Goal: Information Seeking & Learning: Get advice/opinions

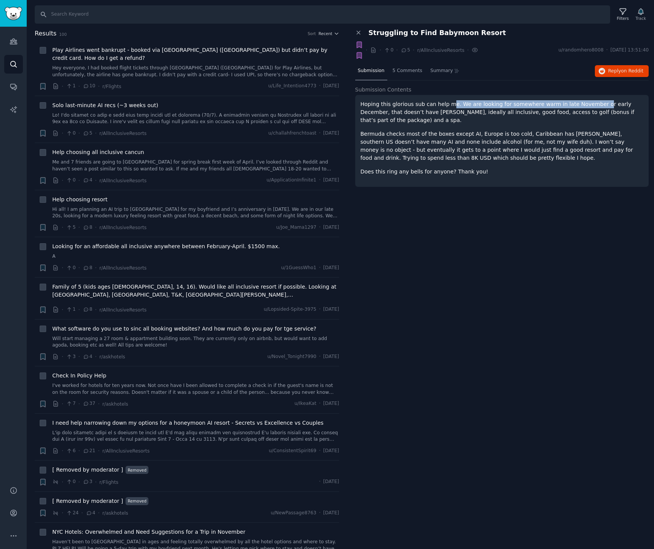
drag, startPoint x: 450, startPoint y: 103, endPoint x: 590, endPoint y: 104, distance: 139.9
click at [590, 104] on p "Hoping this glorious sub can help me. We are looking for somewhere warm in late…" at bounding box center [501, 112] width 283 height 24
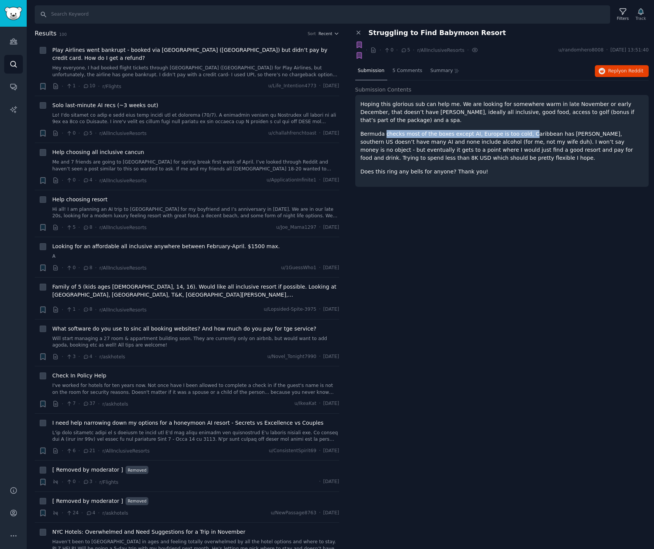
drag, startPoint x: 387, startPoint y: 133, endPoint x: 526, endPoint y: 134, distance: 138.8
click at [526, 134] on p "Bermuda checks most of the boxes except AI, Europe is too cold, Caribbean has […" at bounding box center [501, 146] width 283 height 32
drag, startPoint x: 386, startPoint y: 142, endPoint x: 496, endPoint y: 142, distance: 110.2
click at [494, 141] on p "Bermuda checks most of the boxes except AI, Europe is too cold, Caribbean has […" at bounding box center [501, 146] width 283 height 32
drag, startPoint x: 527, startPoint y: 140, endPoint x: 594, endPoint y: 140, distance: 67.1
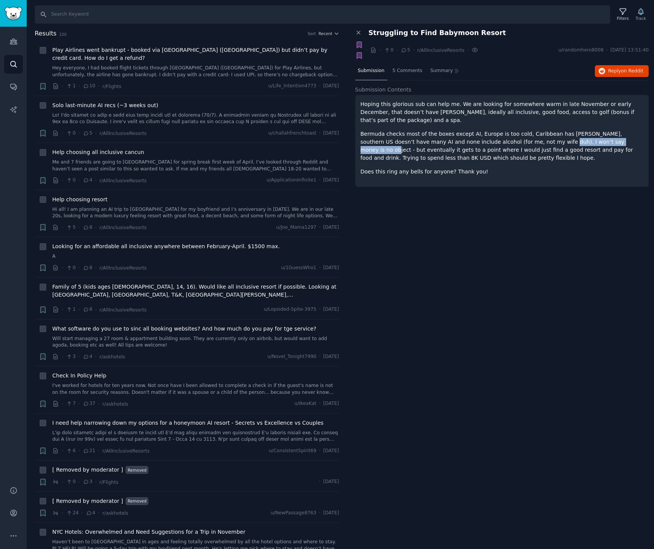
click at [594, 140] on p "Bermuda checks most of the boxes except AI, Europe is too cold, Caribbean has […" at bounding box center [501, 146] width 283 height 32
click at [12, 42] on icon "Sidebar" at bounding box center [14, 41] width 8 height 8
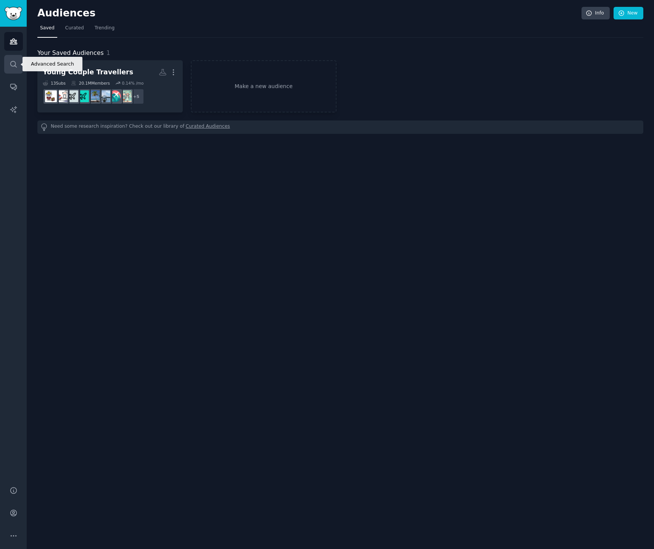
click at [11, 66] on icon "Sidebar" at bounding box center [14, 64] width 8 height 8
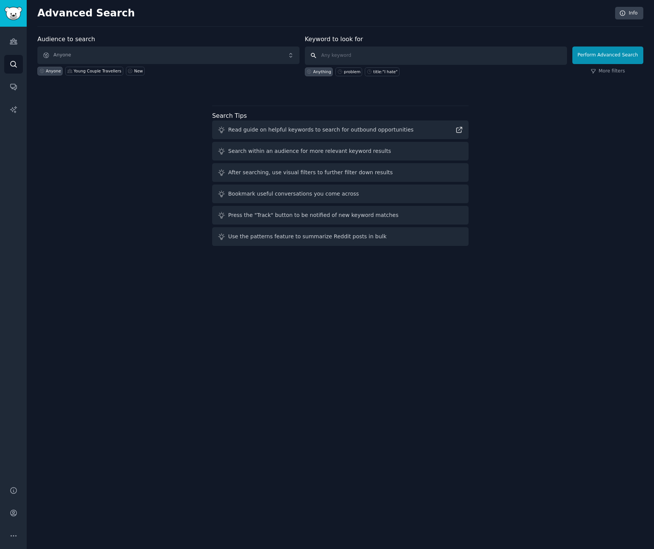
click at [373, 55] on input "text" at bounding box center [436, 56] width 262 height 18
paste input "Luxury Escapes"
type input "Luxury Escapes"
click at [590, 56] on button "Perform Advanced Search" at bounding box center [607, 56] width 71 height 18
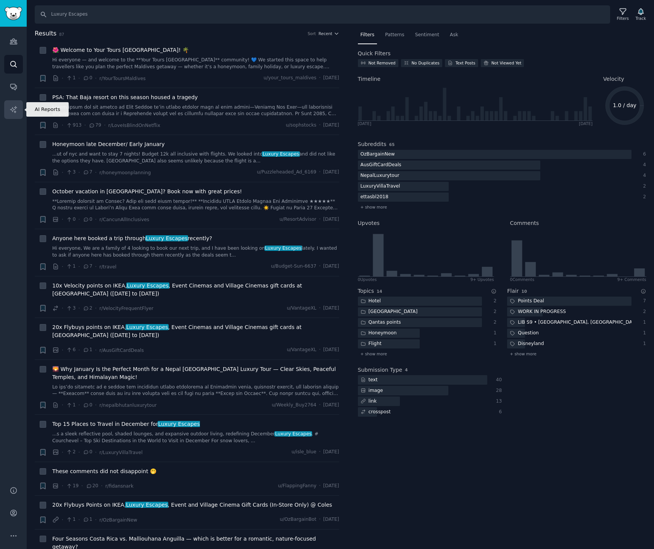
click at [14, 116] on link "AI Reports" at bounding box center [13, 109] width 19 height 19
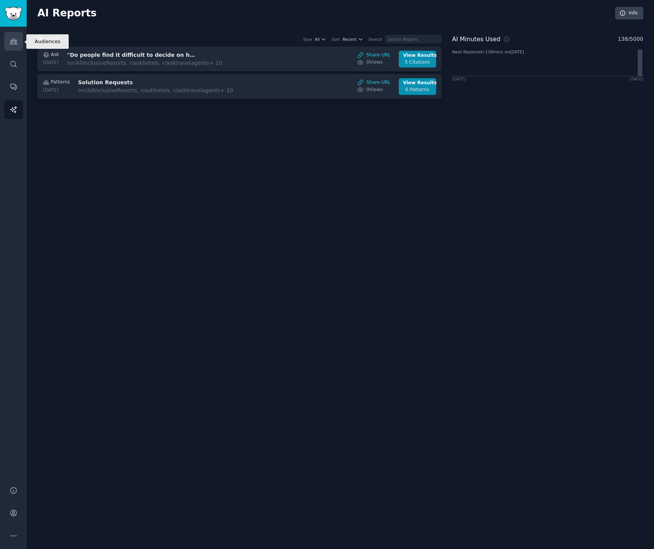
click at [14, 47] on link "Audiences" at bounding box center [13, 41] width 19 height 19
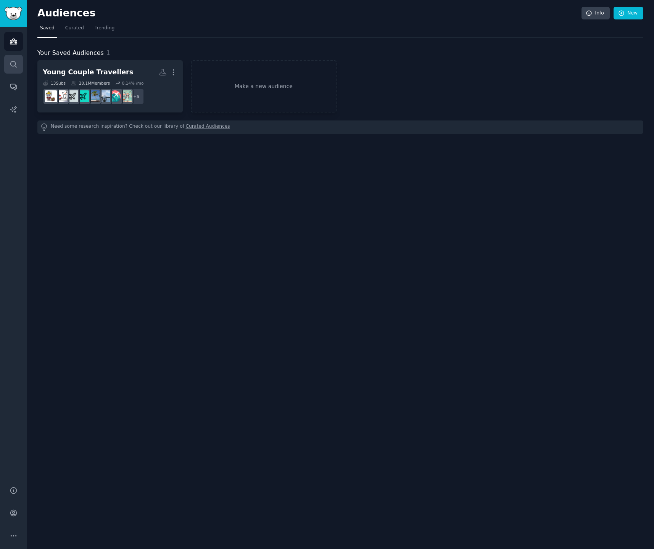
click at [11, 65] on icon "Sidebar" at bounding box center [13, 64] width 6 height 6
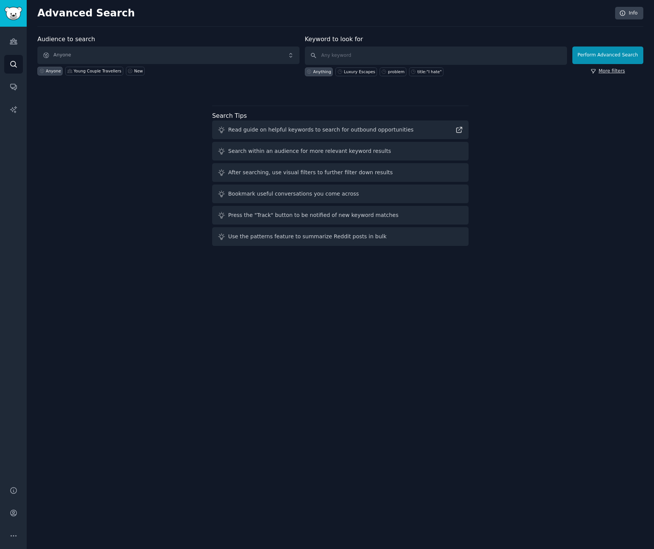
click at [603, 74] on link "More filters" at bounding box center [607, 71] width 34 height 7
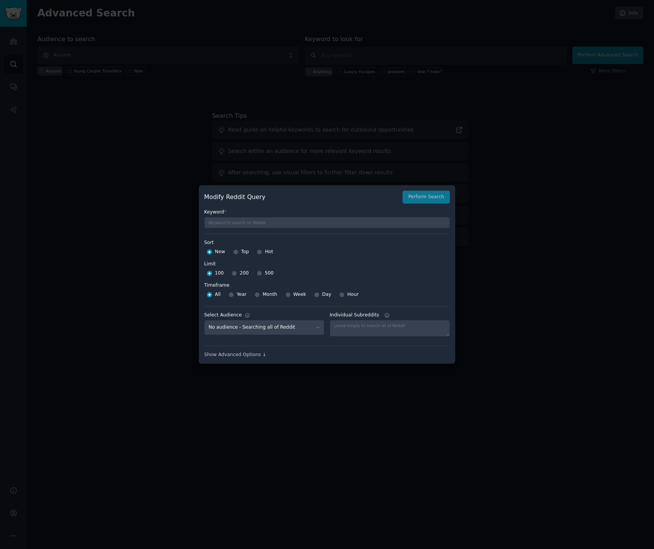
click at [527, 160] on div at bounding box center [327, 274] width 654 height 549
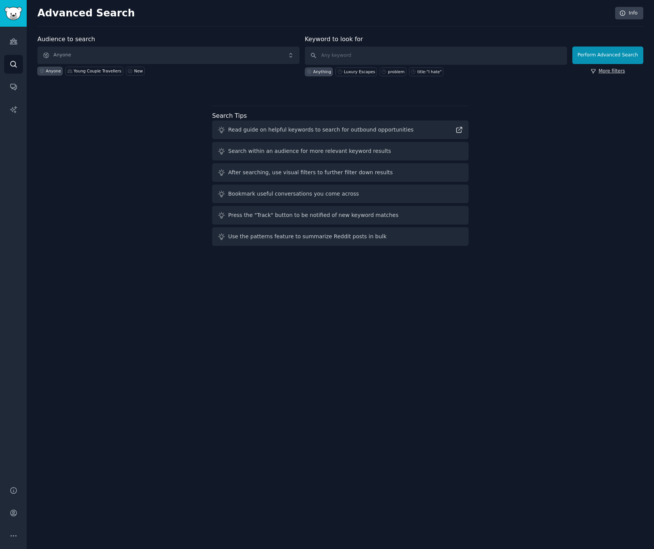
click at [602, 71] on link "More filters" at bounding box center [607, 71] width 34 height 7
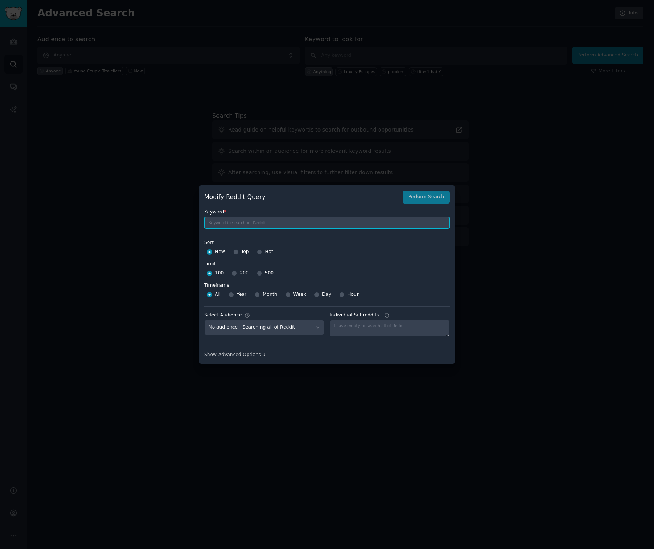
click at [276, 219] on input "text" at bounding box center [327, 222] width 246 height 11
paste input "Luxury Escapes"
type input "Luxury Escapes"
click at [303, 240] on label "Sort" at bounding box center [327, 242] width 246 height 7
click at [260, 273] on input "500" at bounding box center [259, 273] width 5 height 5
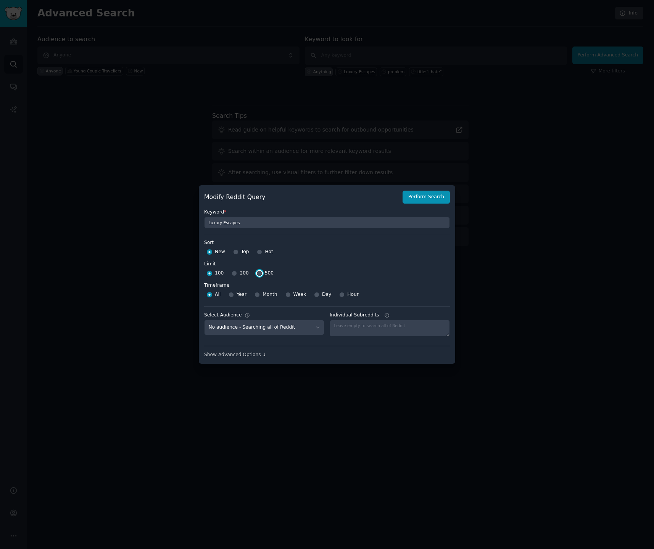
radio input "true"
click at [254, 355] on div "Show Advanced Options ↓" at bounding box center [327, 355] width 246 height 7
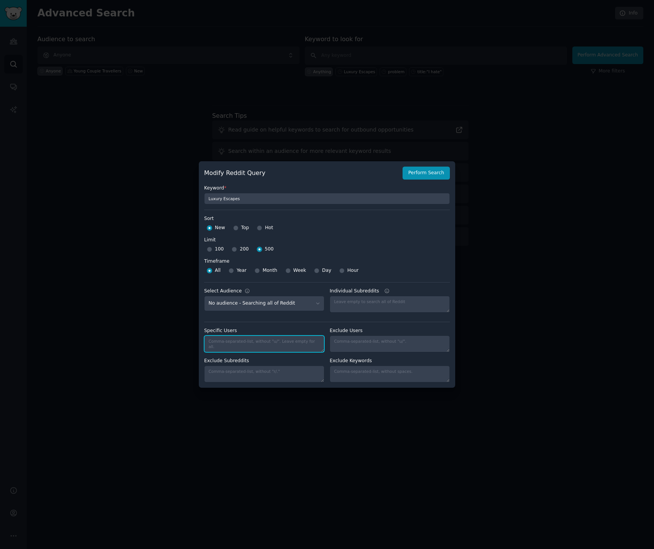
click at [276, 343] on textarea "Specific Users" at bounding box center [264, 344] width 120 height 17
click at [275, 324] on div "Specific Users Exclude Users Exclude Subreddits Exclude Keywords" at bounding box center [327, 352] width 246 height 61
click at [421, 175] on button "Perform Search" at bounding box center [425, 173] width 47 height 13
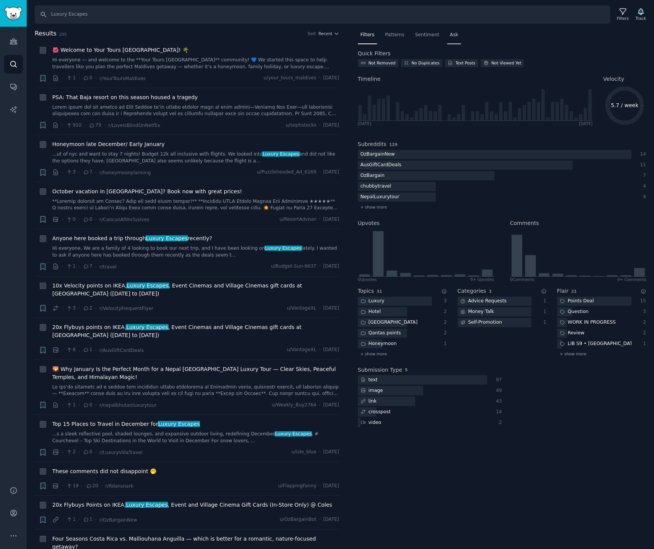
click at [451, 36] on span "Ask" at bounding box center [454, 35] width 8 height 7
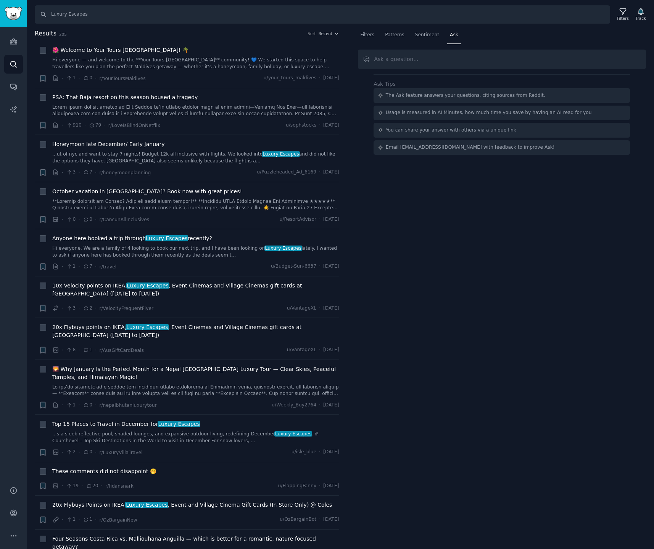
click at [466, 65] on input "text" at bounding box center [502, 59] width 288 height 19
type input "D"
type input "What problems do people cite with Luxury Escapes?"
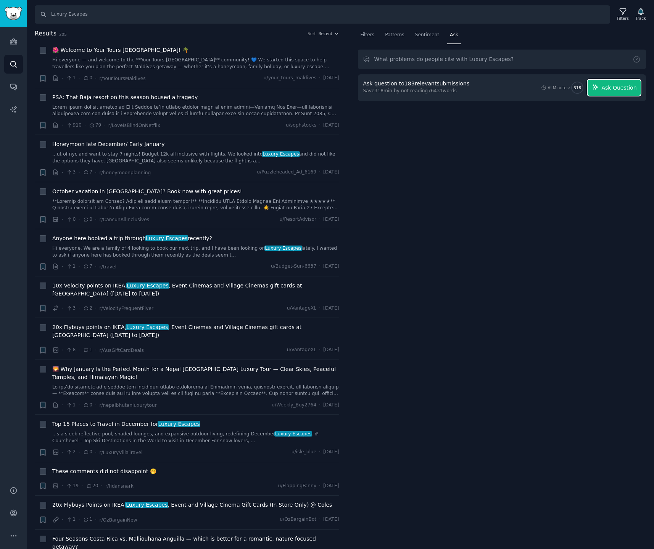
click at [617, 87] on span "Ask Question" at bounding box center [618, 88] width 35 height 8
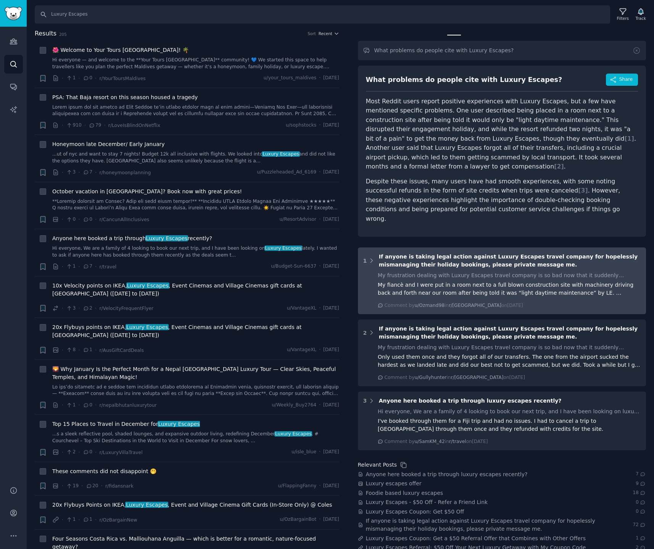
scroll to position [11, 0]
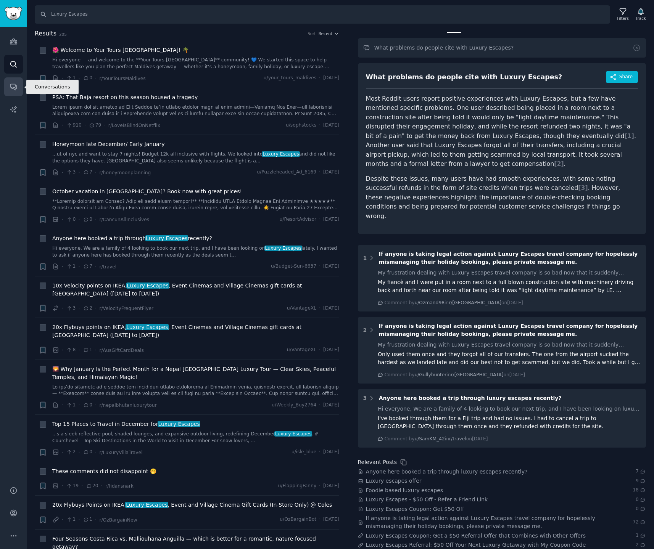
click at [13, 83] on icon "Sidebar" at bounding box center [14, 87] width 8 height 8
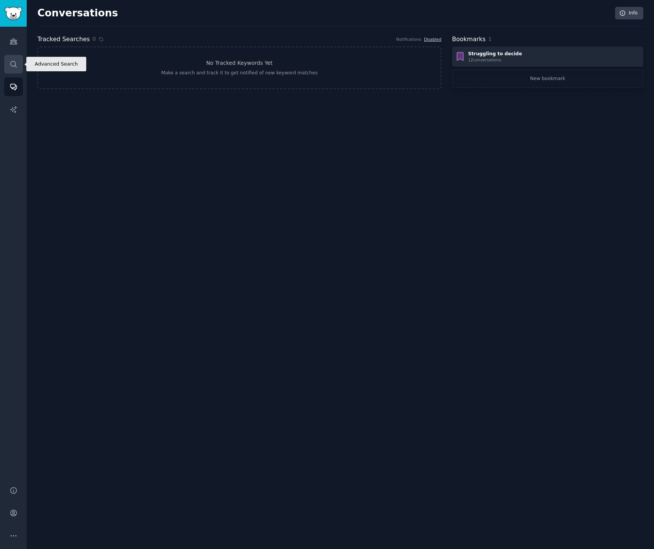
click at [15, 61] on icon "Sidebar" at bounding box center [14, 64] width 8 height 8
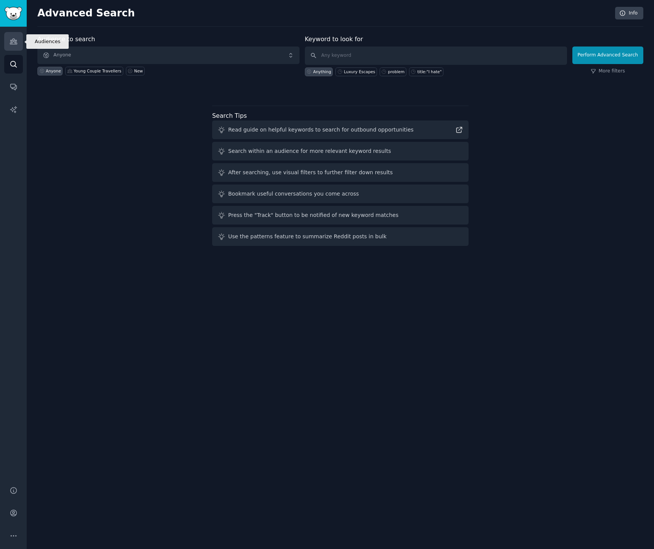
click at [14, 43] on icon "Sidebar" at bounding box center [14, 41] width 8 height 8
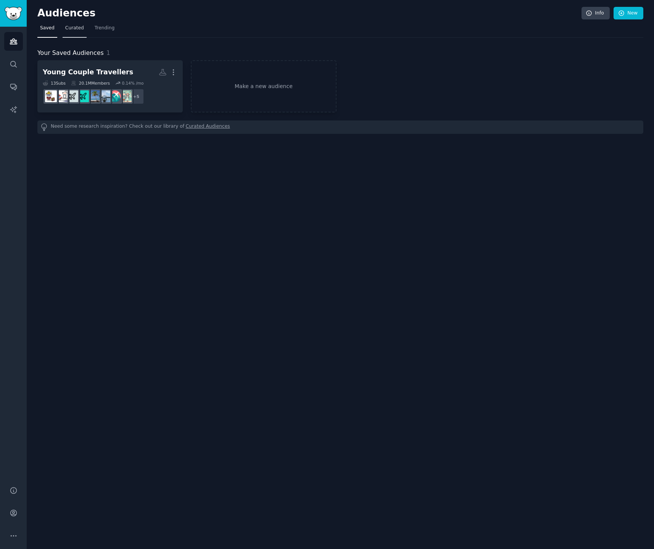
click at [69, 29] on span "Curated" at bounding box center [74, 28] width 19 height 7
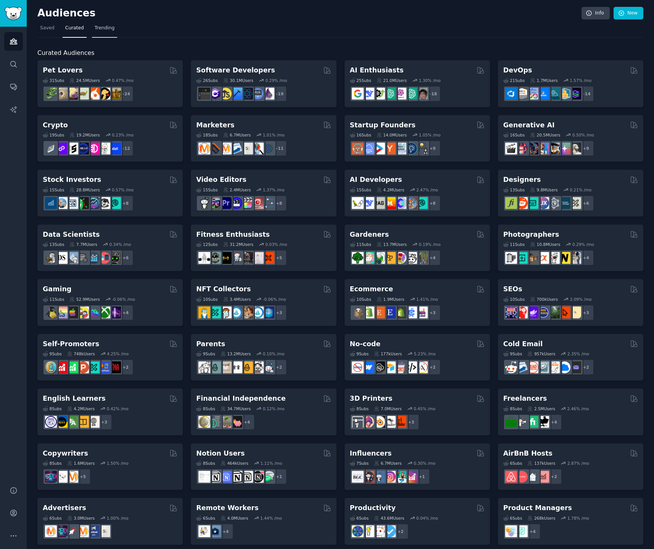
click at [101, 28] on span "Trending" at bounding box center [105, 28] width 20 height 7
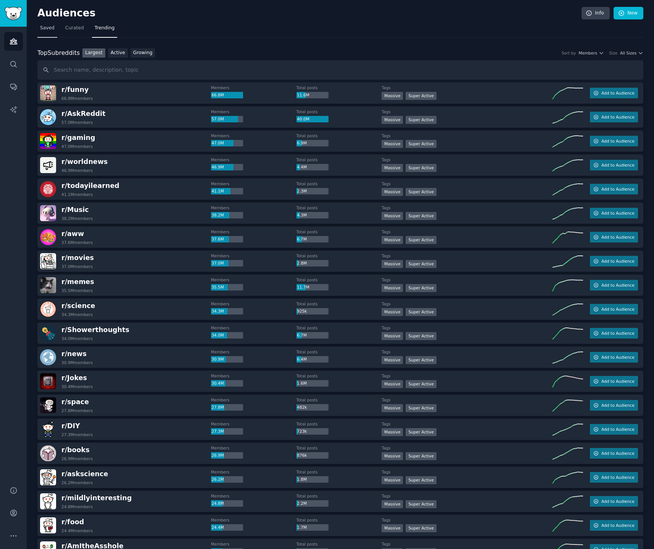
click at [46, 33] on link "Saved" at bounding box center [47, 30] width 20 height 16
